Goal: Transaction & Acquisition: Book appointment/travel/reservation

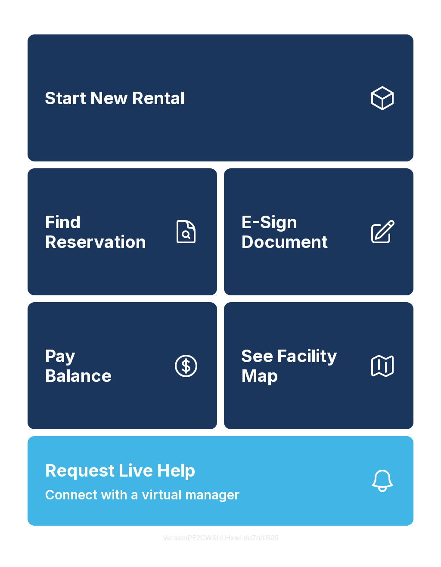
click at [306, 116] on link "Start New Rental" at bounding box center [221, 97] width 386 height 127
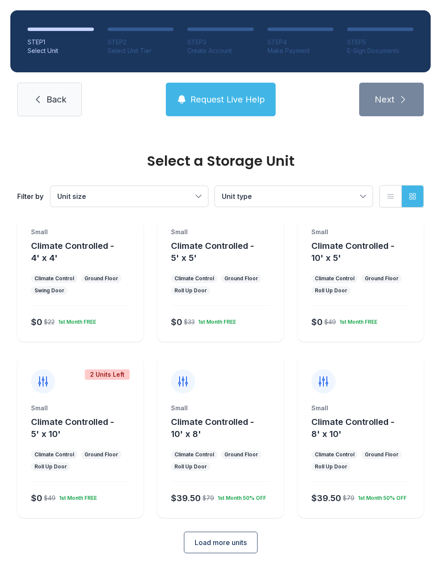
scroll to position [46, 0]
click at [368, 246] on span "Climate Controlled - 10' x 5'" at bounding box center [352, 252] width 83 height 22
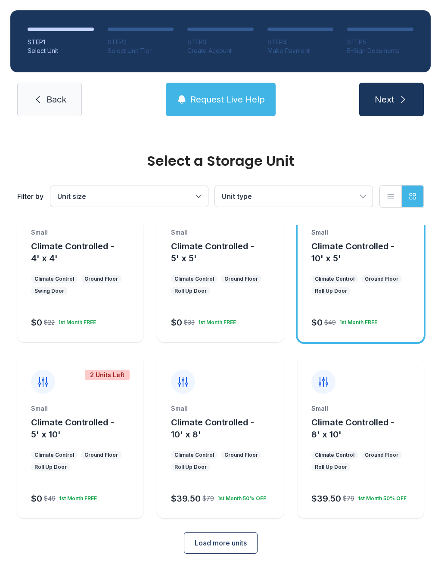
click at [399, 104] on icon "submit" at bounding box center [403, 99] width 10 height 10
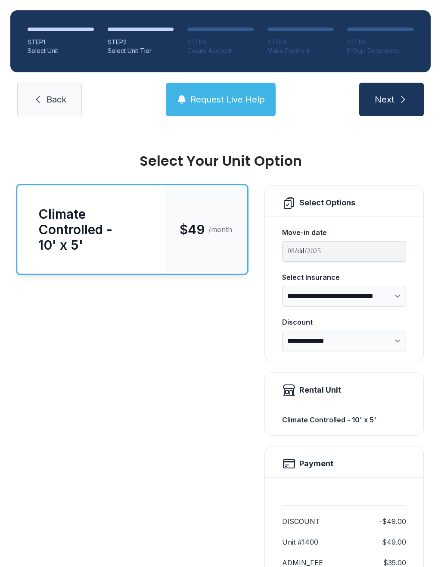
click at [71, 98] on link "Back" at bounding box center [49, 100] width 65 height 34
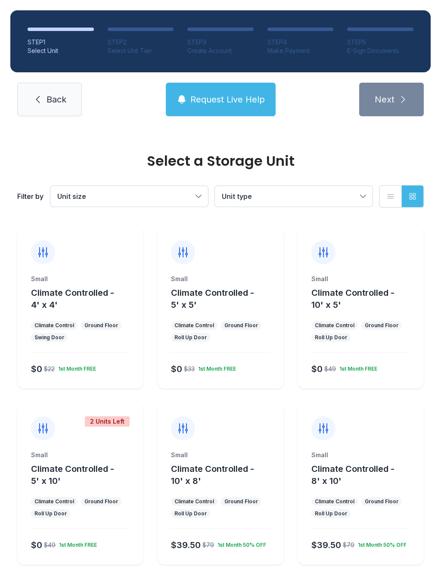
click at [237, 325] on div "Ground Floor" at bounding box center [241, 325] width 34 height 7
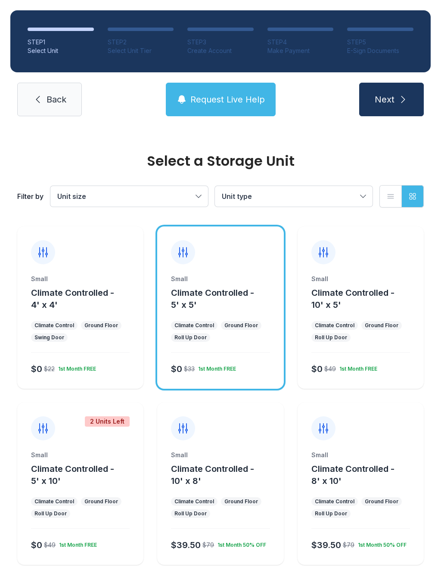
click at [408, 101] on button "Next" at bounding box center [391, 100] width 65 height 34
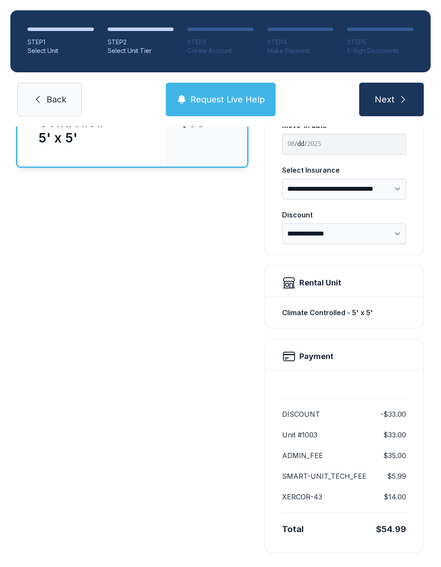
scroll to position [106, 0]
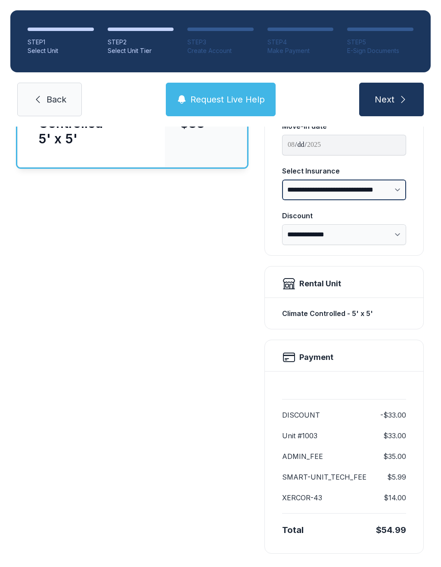
click at [403, 190] on select "**********" at bounding box center [344, 189] width 124 height 21
click at [397, 188] on select "**********" at bounding box center [344, 189] width 124 height 21
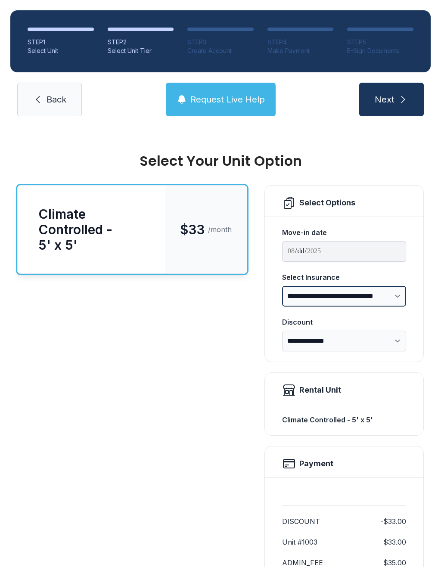
scroll to position [0, 0]
click at [71, 103] on link "Back" at bounding box center [49, 100] width 65 height 34
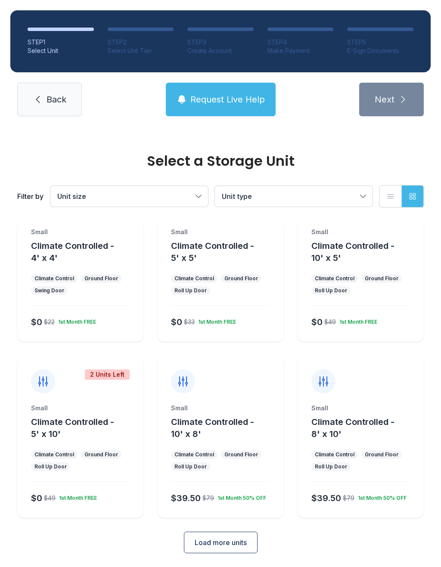
scroll to position [46, 0]
click at [402, 252] on button "Climate Controlled - 10' x 5'" at bounding box center [365, 252] width 109 height 24
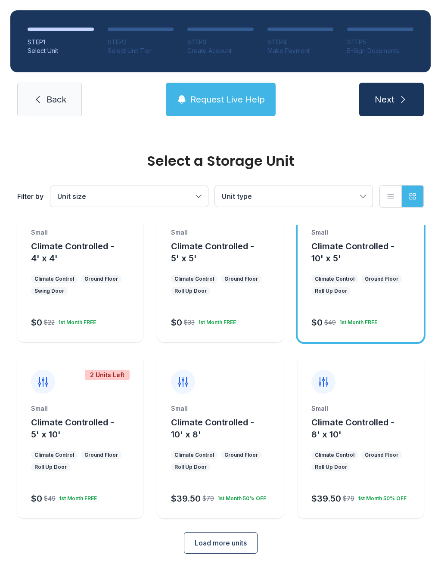
click at [121, 453] on ul "Climate Control Ground Floor Roll Up Door" at bounding box center [80, 461] width 99 height 21
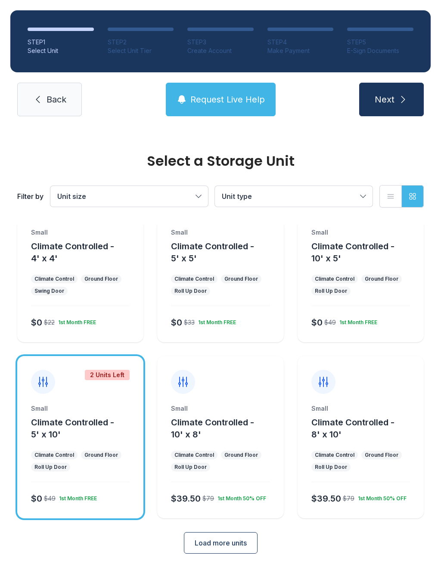
click at [121, 487] on div "Small Climate Controlled - 5' x 10' Climate Control Ground Floor Roll Up Door $…" at bounding box center [80, 461] width 126 height 114
click at [399, 102] on icon "submit" at bounding box center [403, 99] width 10 height 10
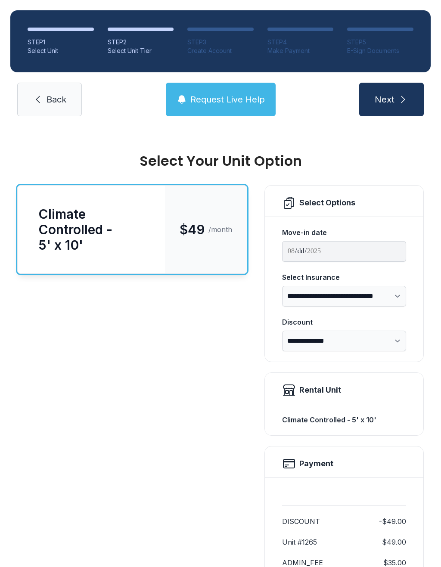
click at [67, 98] on link "Back" at bounding box center [49, 100] width 65 height 34
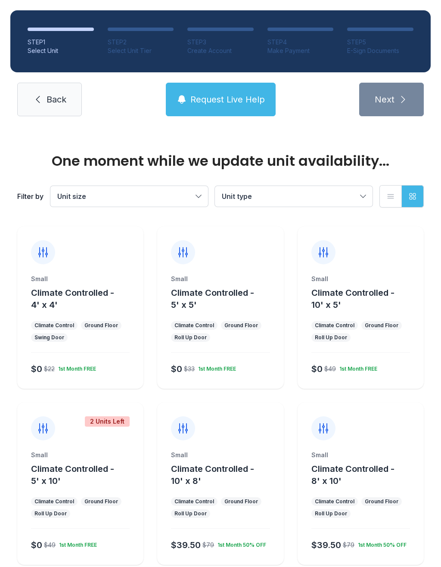
click at [387, 271] on div "Small Climate Controlled - 10' x 5' Climate Control Ground Floor Roll Up Door $…" at bounding box center [360, 307] width 126 height 162
click at [378, 286] on div "Small Climate Controlled - 10' x 5'" at bounding box center [360, 293] width 99 height 36
click at [396, 358] on div "Small Climate Controlled - 10' x 5' Climate Control Ground Floor Roll Up Door $…" at bounding box center [360, 332] width 126 height 114
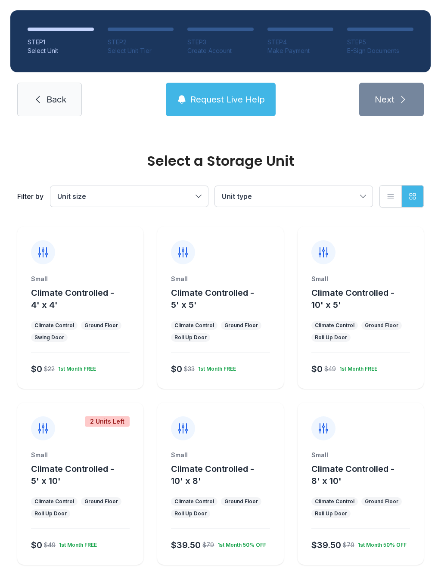
click at [246, 297] on span "Climate Controlled - 5' x 5'" at bounding box center [212, 299] width 83 height 22
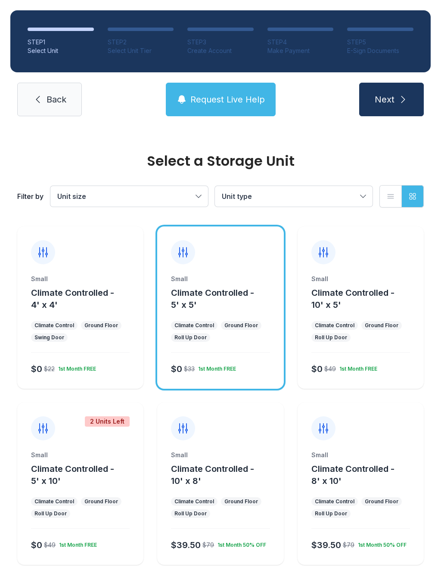
click at [406, 94] on icon "submit" at bounding box center [403, 99] width 10 height 10
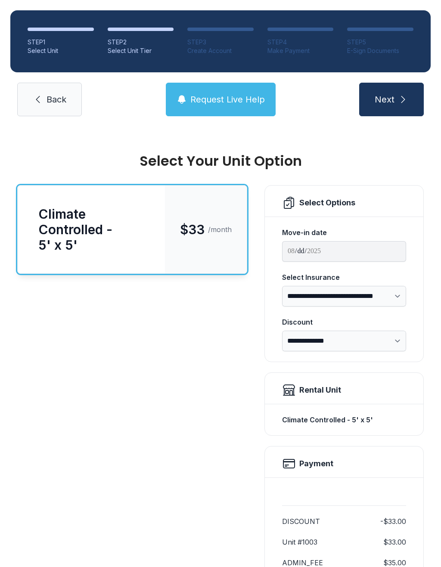
click at [63, 94] on span "Back" at bounding box center [56, 99] width 20 height 12
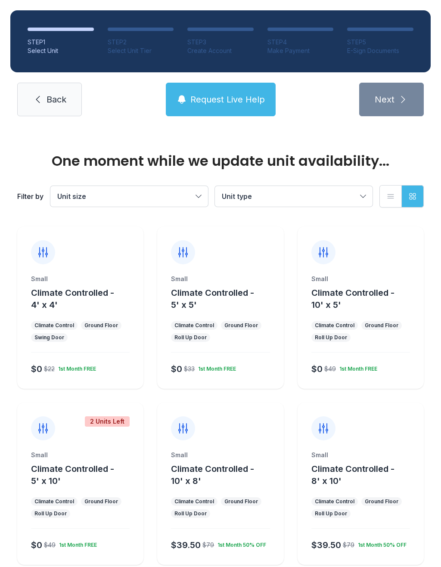
click at [257, 312] on div "Small Climate Controlled - 5' x 5' Climate Control Ground Floor Roll Up Door $0…" at bounding box center [220, 332] width 126 height 114
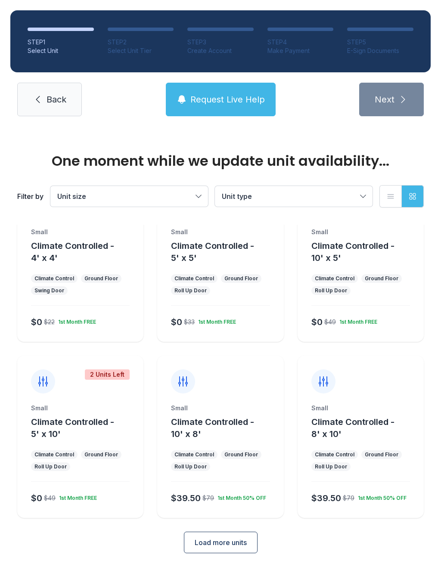
scroll to position [46, 0]
click at [239, 269] on div "Small Climate Controlled - 5' x 5' Climate Control Ground Floor Roll Up Door $0…" at bounding box center [220, 285] width 126 height 114
click at [259, 306] on div "Small Climate Controlled - 5' x 5' Climate Control Ground Floor Roll Up Door $0…" at bounding box center [220, 285] width 126 height 114
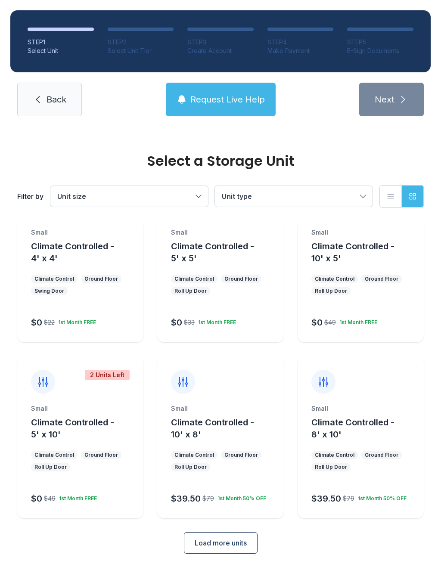
click at [254, 238] on div "Small Climate Controlled - 5' x 5'" at bounding box center [220, 246] width 99 height 36
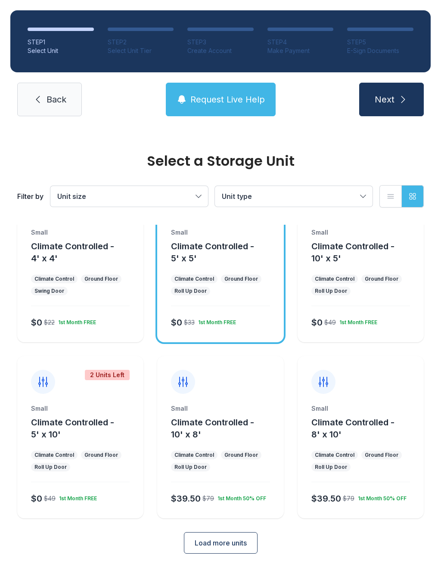
click at [213, 246] on span "Climate Controlled - 5' x 5'" at bounding box center [212, 252] width 83 height 22
click at [403, 98] on icon "submit" at bounding box center [403, 99] width 10 height 10
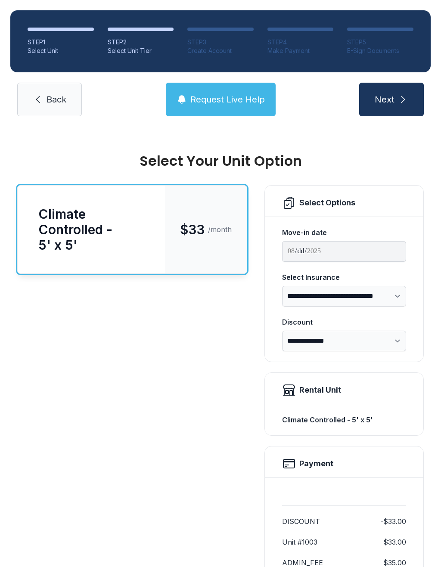
click at [58, 94] on span "Back" at bounding box center [56, 99] width 20 height 12
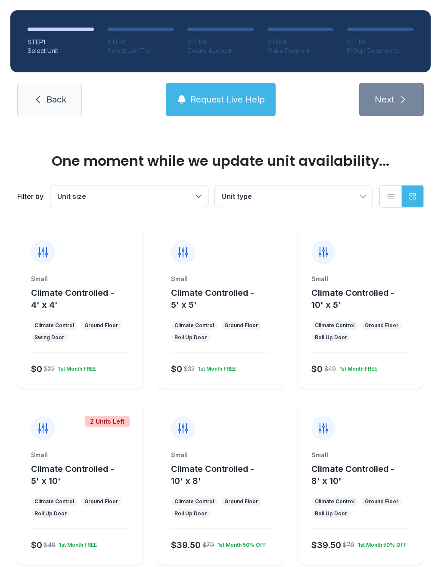
click at [377, 279] on div "Small" at bounding box center [360, 279] width 99 height 9
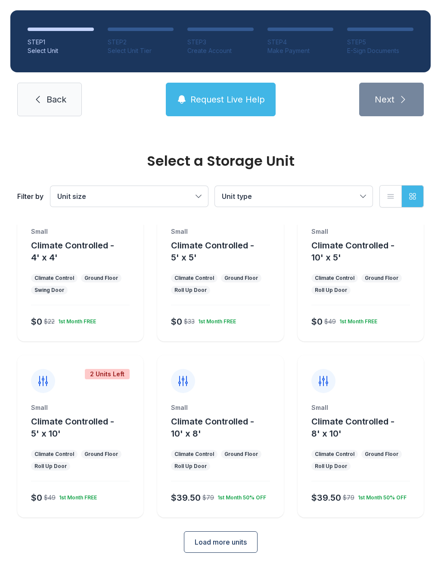
scroll to position [46, 0]
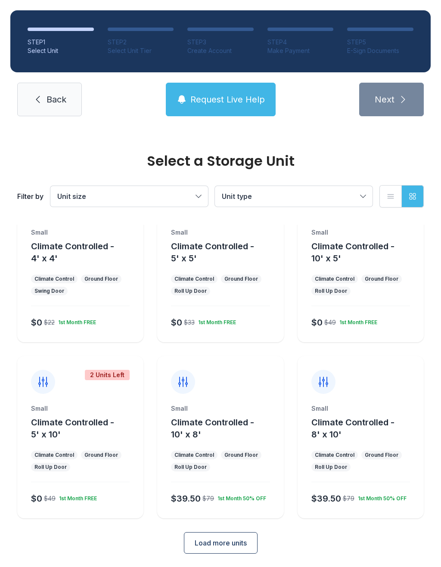
click at [398, 386] on div at bounding box center [360, 375] width 126 height 38
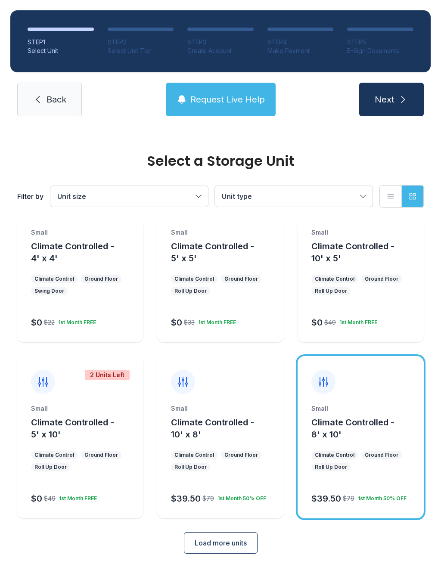
click at [396, 402] on div "Small Climate Controlled - 8' x 10' Climate Control Ground Floor Roll Up Door $…" at bounding box center [360, 437] width 126 height 162
click at [415, 98] on button "Next" at bounding box center [391, 100] width 65 height 34
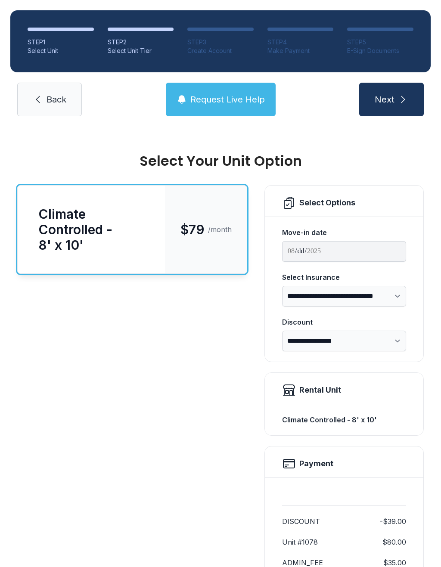
click at [61, 96] on span "Back" at bounding box center [56, 99] width 20 height 12
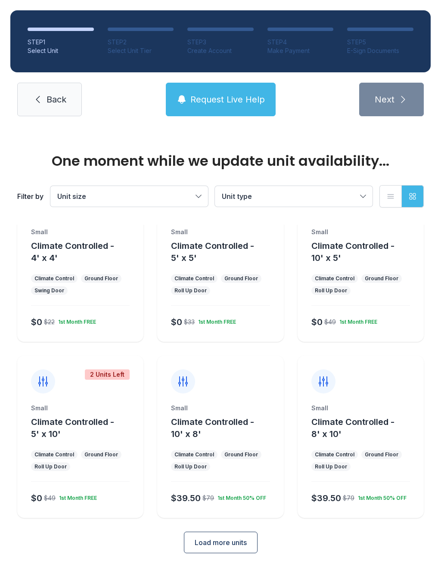
scroll to position [46, 0]
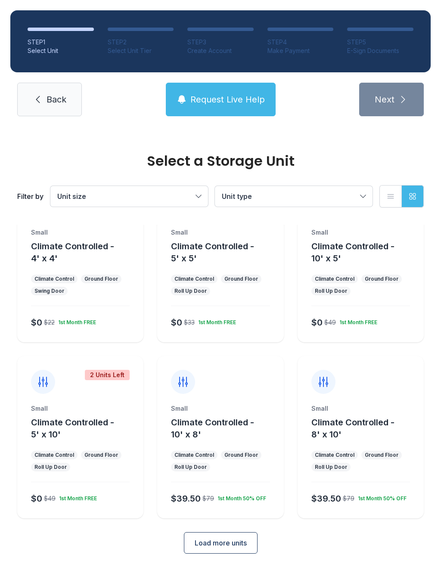
click at [232, 542] on span "Load more units" at bounding box center [221, 543] width 52 height 10
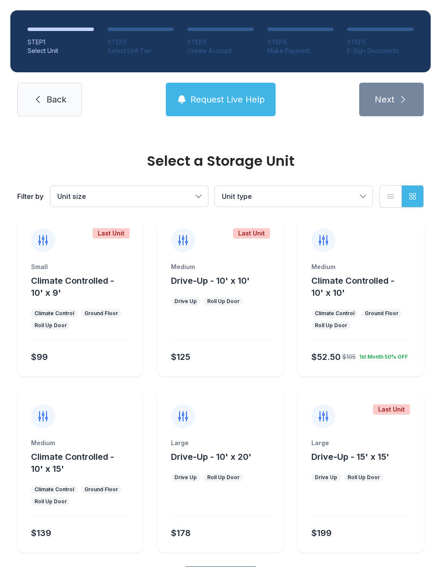
scroll to position [365, 0]
click at [391, 269] on div "Medium" at bounding box center [360, 266] width 99 height 9
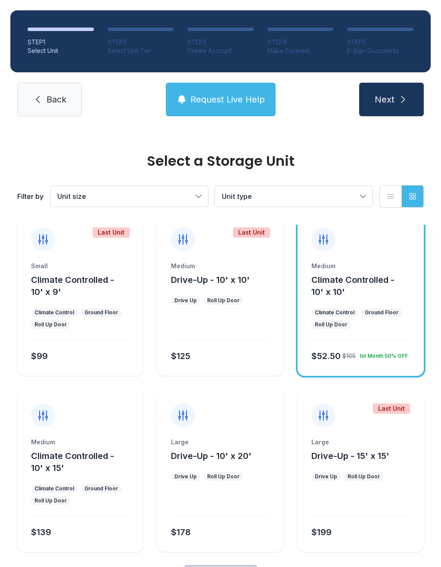
click at [389, 275] on span "Climate Controlled - 10' x 10'" at bounding box center [352, 286] width 83 height 22
click at [399, 269] on div "Medium" at bounding box center [360, 266] width 99 height 9
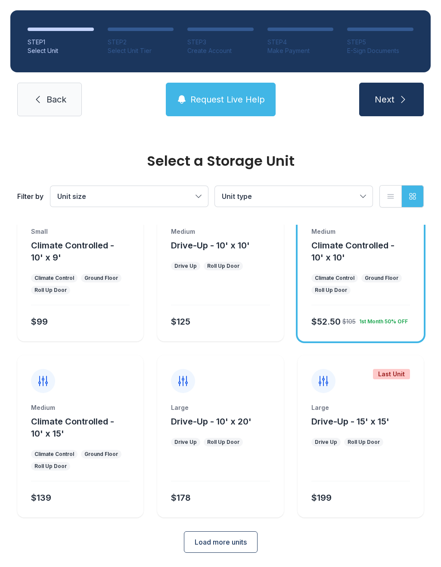
scroll to position [399, 0]
click at [410, 106] on button "Next" at bounding box center [391, 100] width 65 height 34
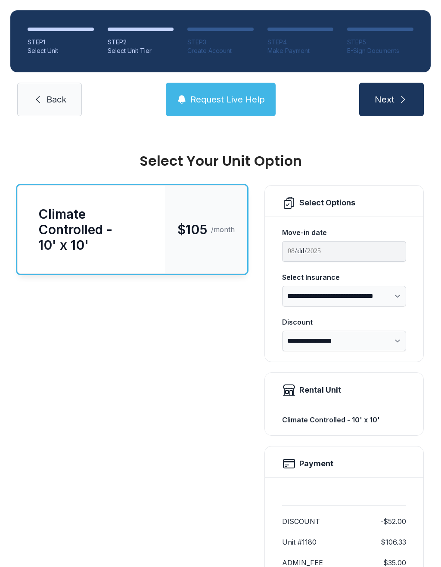
click at [60, 98] on span "Back" at bounding box center [56, 99] width 20 height 12
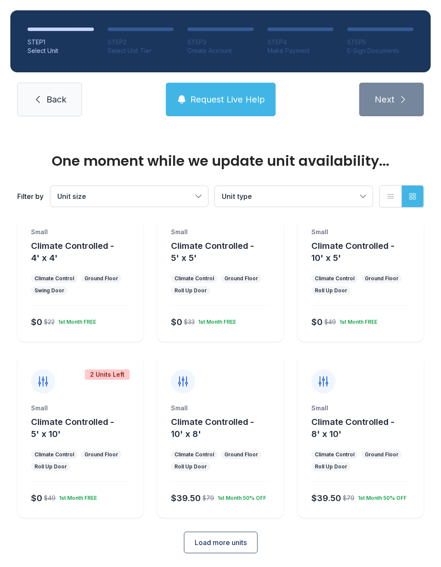
scroll to position [46, 0]
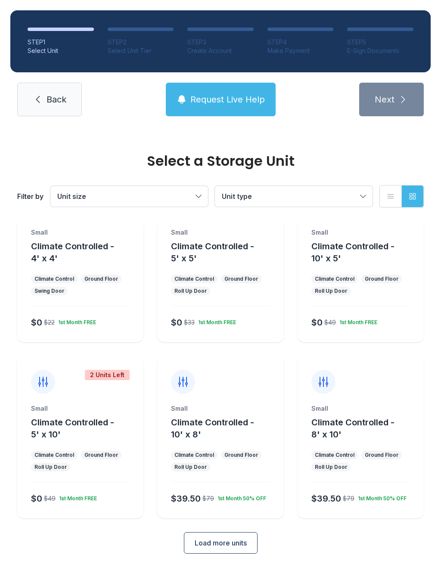
click at [400, 247] on button "Climate Controlled - 10' x 5'" at bounding box center [365, 252] width 109 height 24
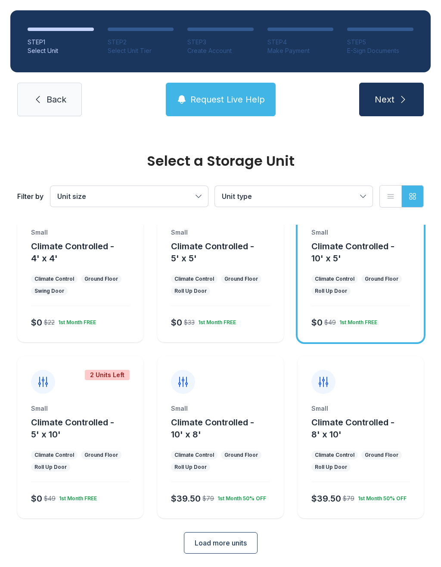
click at [396, 238] on div "Small Climate Controlled - 10' x 5'" at bounding box center [360, 246] width 99 height 36
click at [388, 238] on div "Small Climate Controlled - 10' x 5'" at bounding box center [360, 246] width 99 height 36
click at [395, 316] on div "$0 $49 1st Month FREE" at bounding box center [359, 320] width 102 height 15
click at [416, 98] on button "Next" at bounding box center [391, 100] width 65 height 34
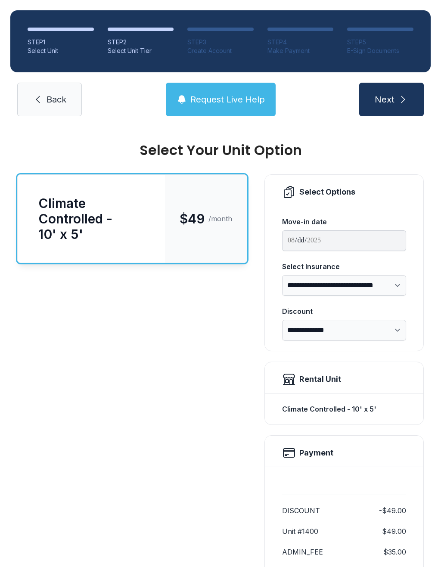
scroll to position [5, 0]
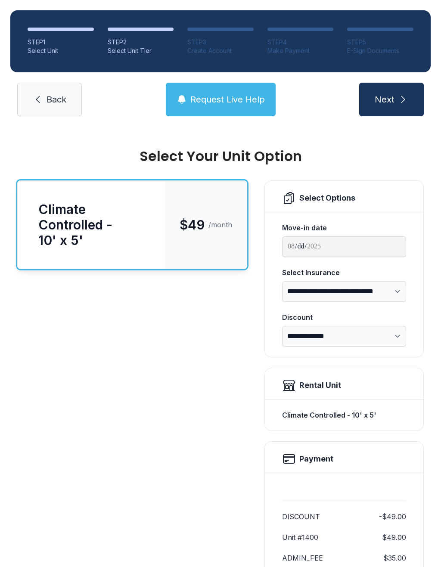
click at [393, 277] on div "Select Insurance" at bounding box center [344, 272] width 124 height 10
click at [393, 281] on select "**********" at bounding box center [344, 291] width 124 height 21
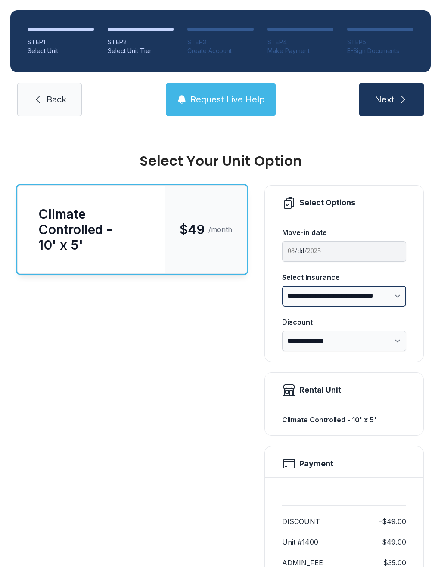
scroll to position [0, 0]
